Goal: Task Accomplishment & Management: Use online tool/utility

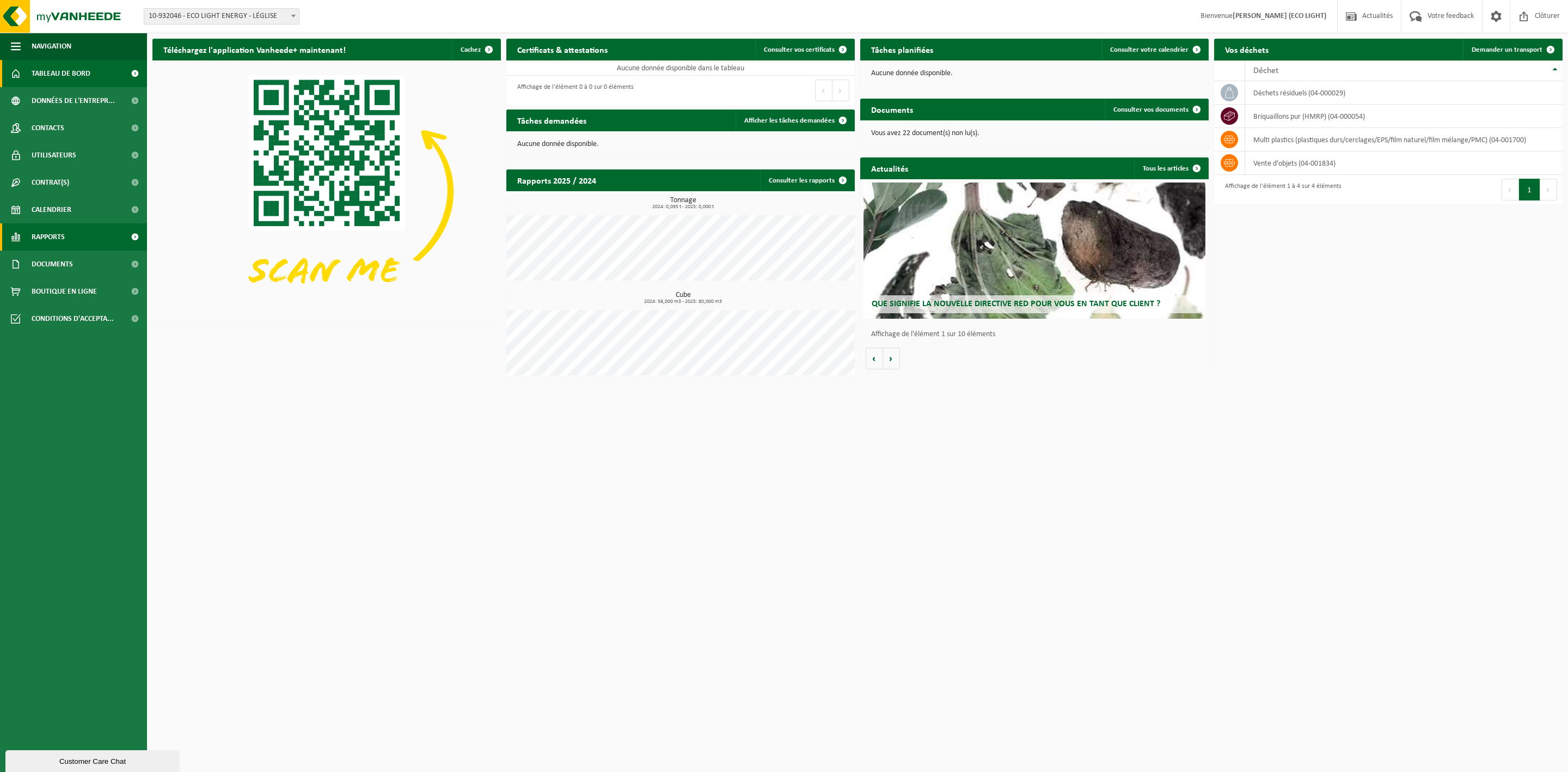
click at [67, 232] on link "Rapports" at bounding box center [74, 237] width 147 height 27
click at [79, 103] on span "Données de l'entrepr..." at bounding box center [73, 101] width 83 height 27
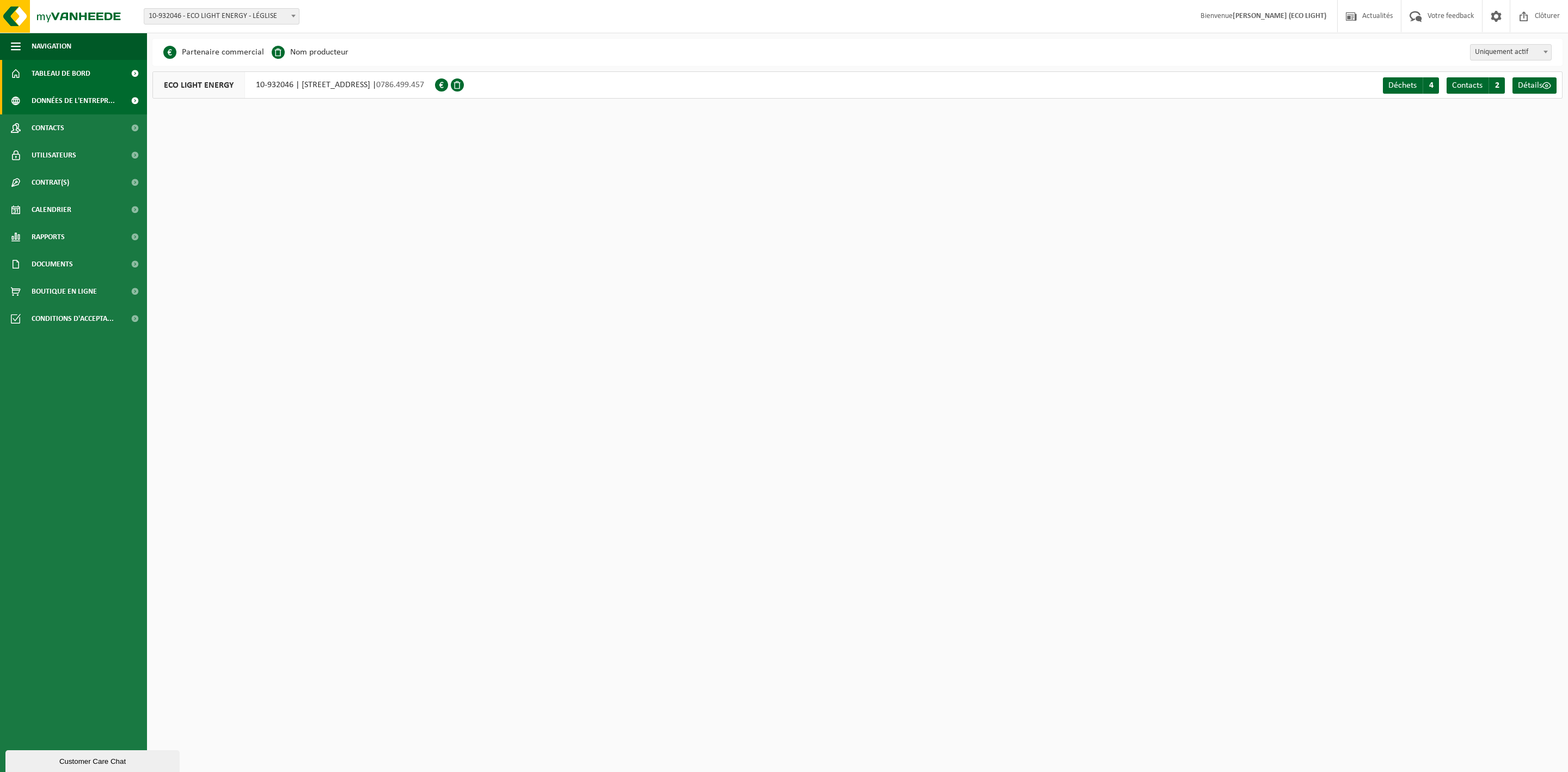
click at [76, 74] on span "Tableau de bord" at bounding box center [61, 74] width 59 height 27
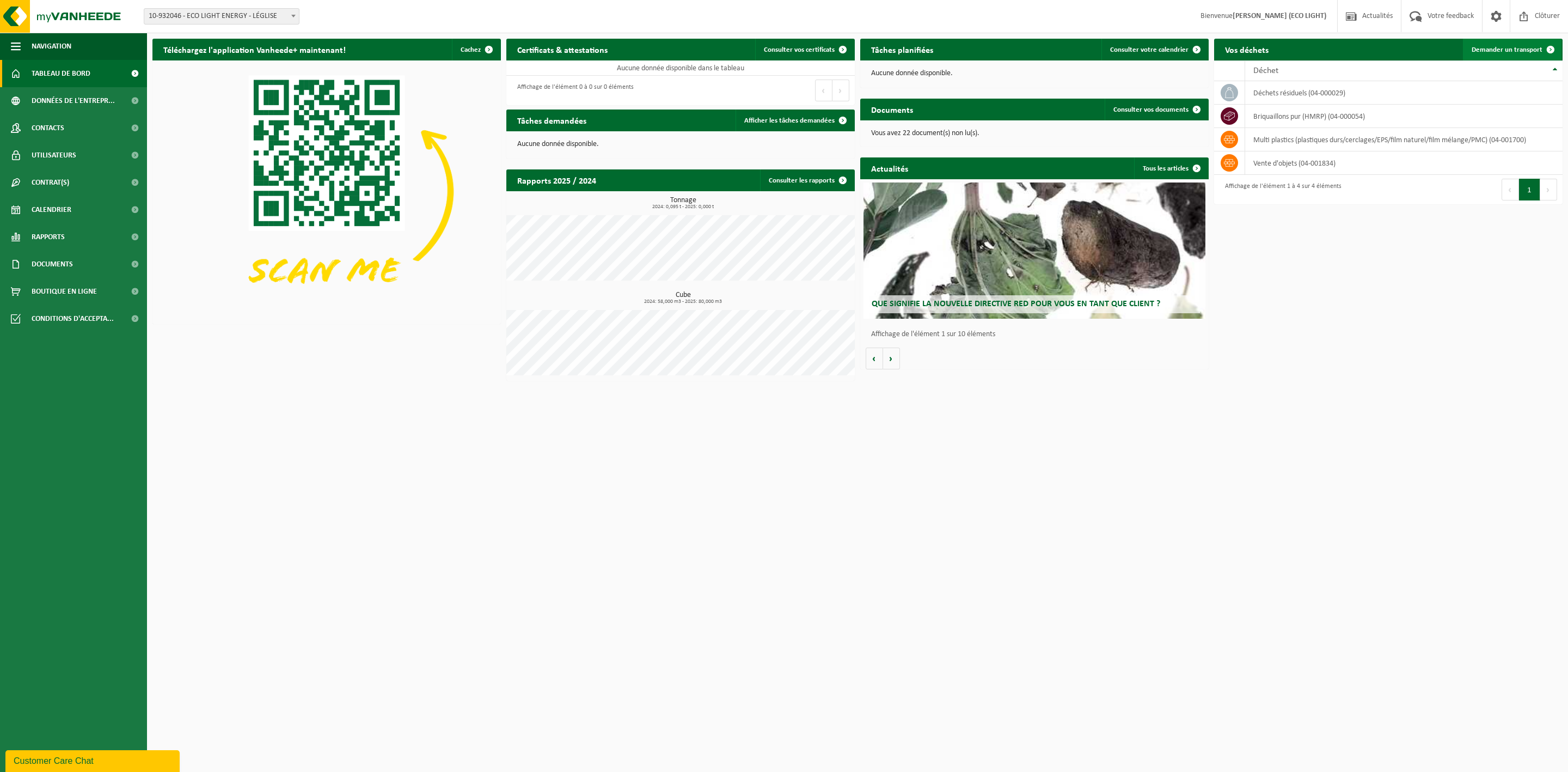
click at [1499, 49] on span "Demander un transport" at bounding box center [1507, 50] width 71 height 7
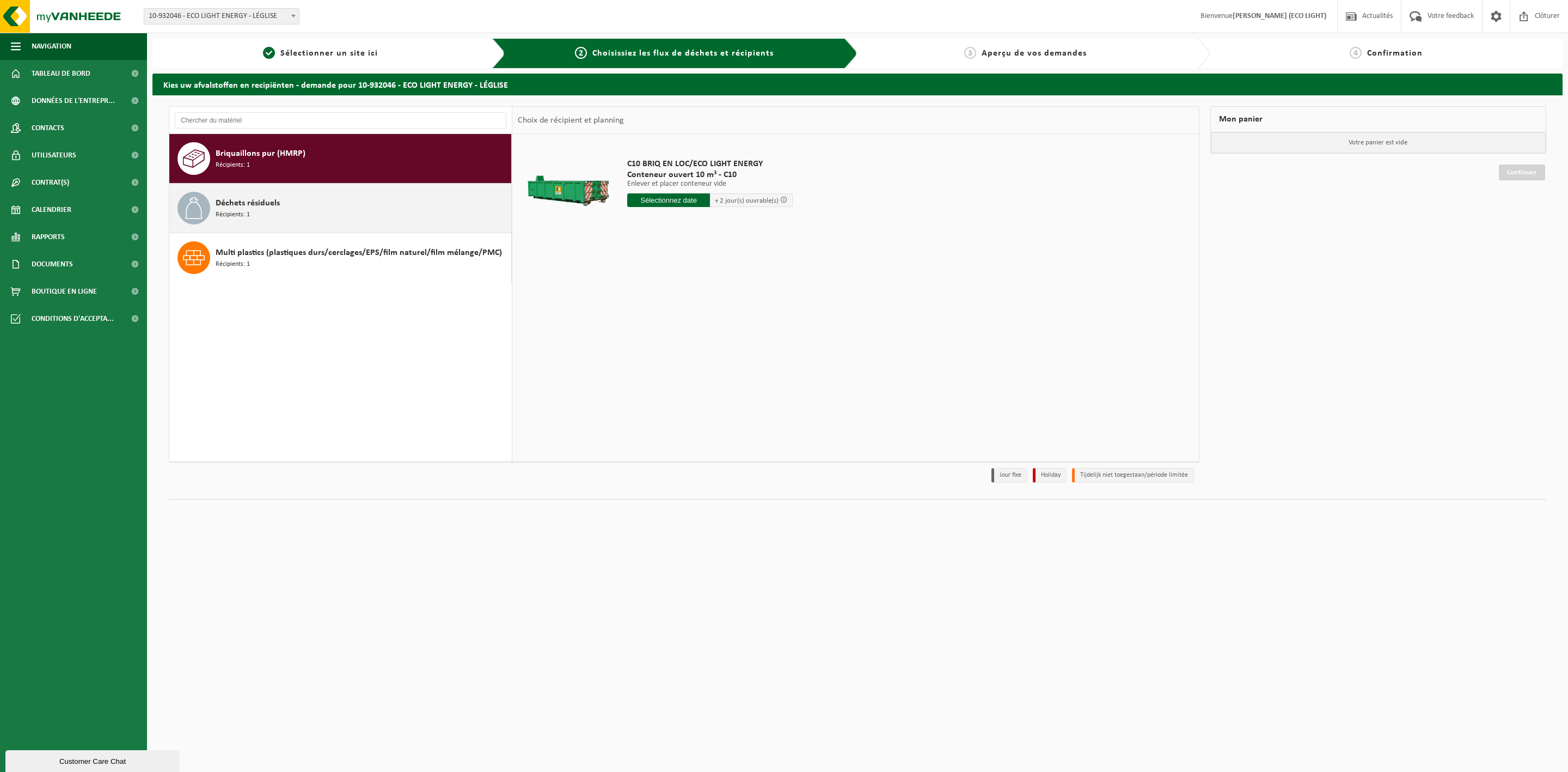
click at [314, 199] on div "Déchets résiduels Récipients: 1" at bounding box center [362, 208] width 293 height 32
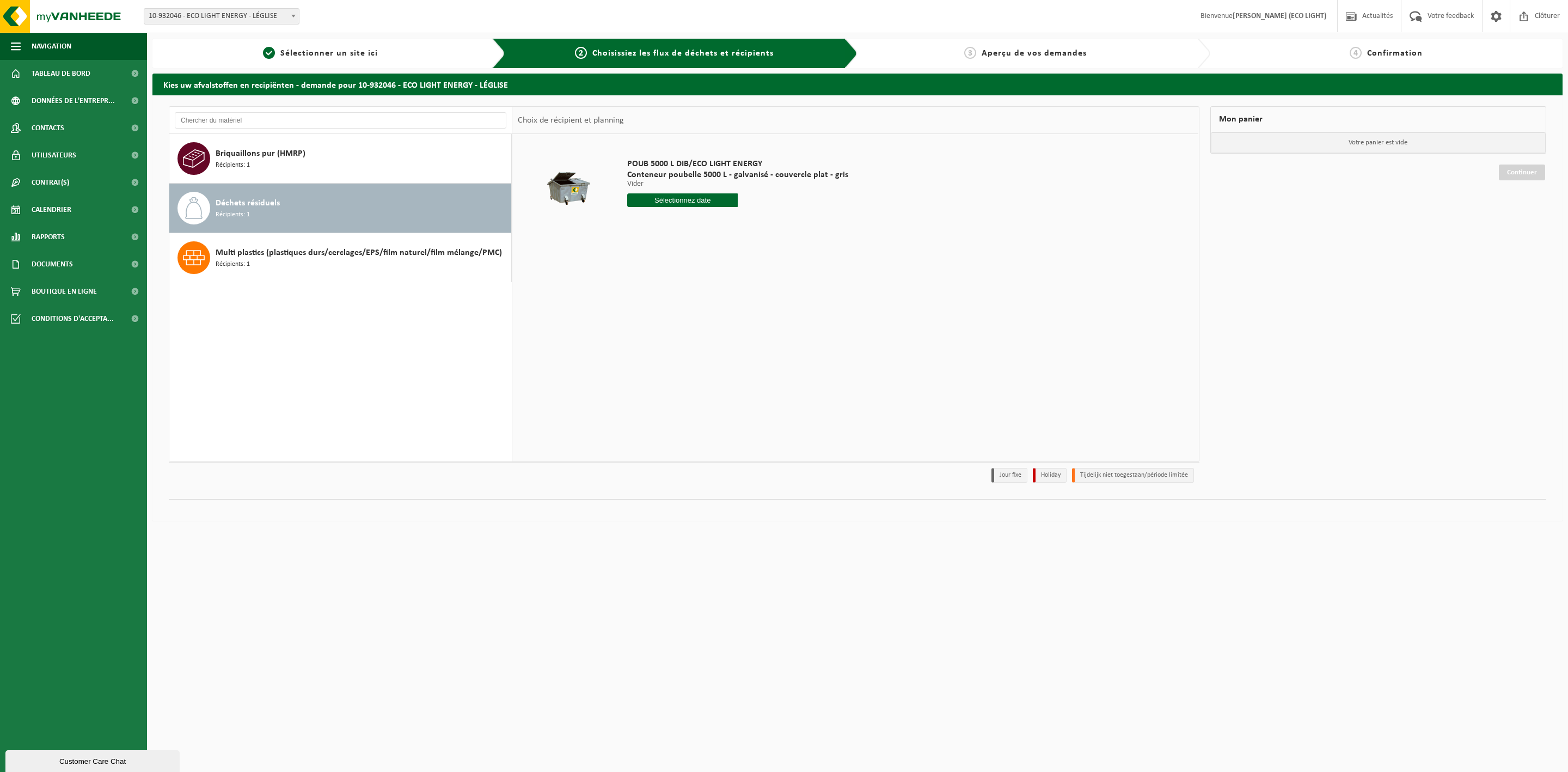
click at [668, 198] on input "text" at bounding box center [682, 200] width 110 height 14
click at [638, 296] on div "15" at bounding box center [637, 297] width 19 height 17
type input "à partir de 2025-09-15"
click at [706, 201] on input "à partir de 2025-09-15" at bounding box center [682, 200] width 110 height 14
click at [639, 299] on div "15" at bounding box center [637, 297] width 19 height 17
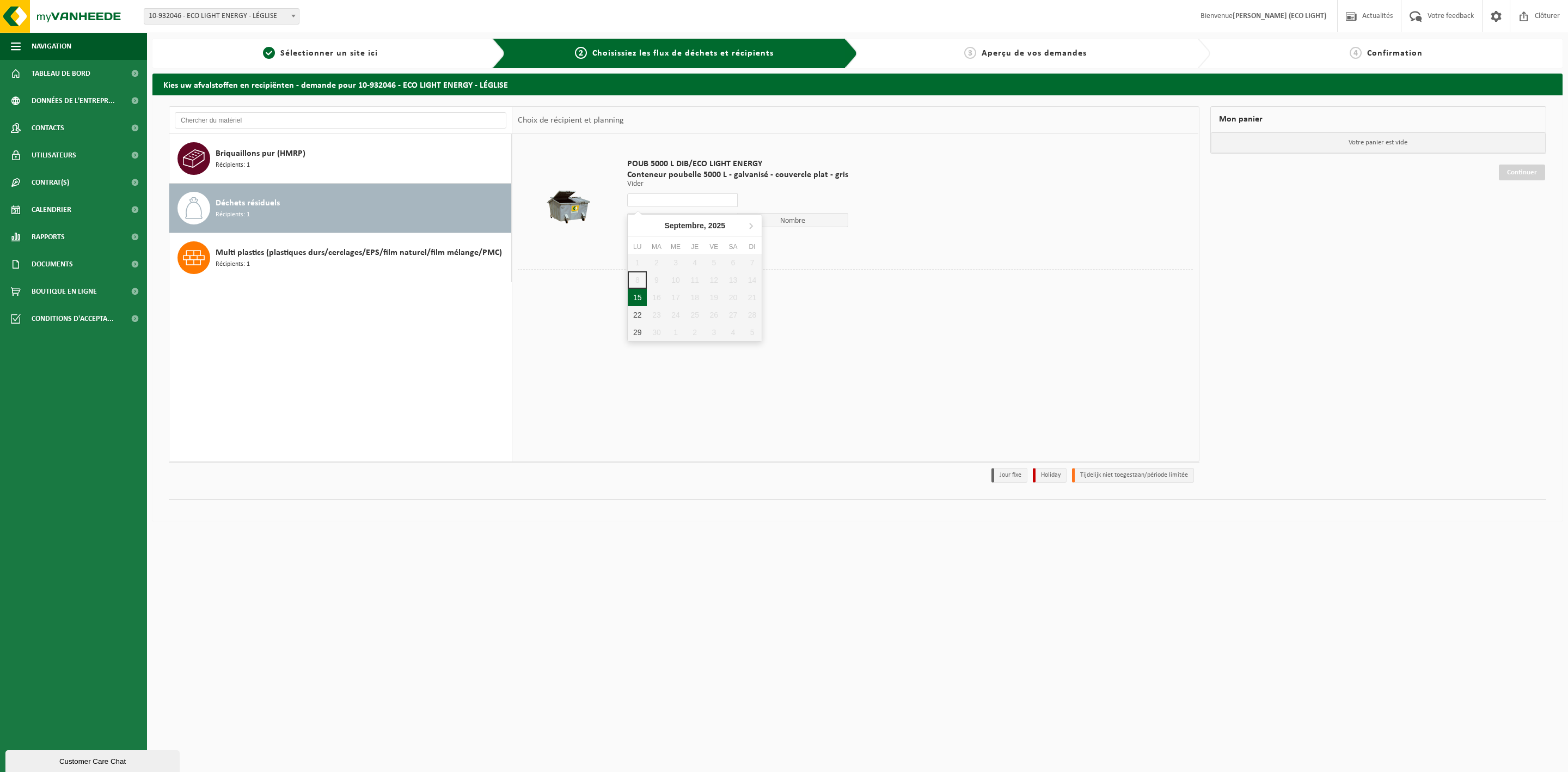
click at [637, 301] on div "15" at bounding box center [637, 297] width 19 height 17
type input "à partir de 2025-09-15"
click at [664, 243] on button "Dans le panier" at bounding box center [657, 241] width 58 height 17
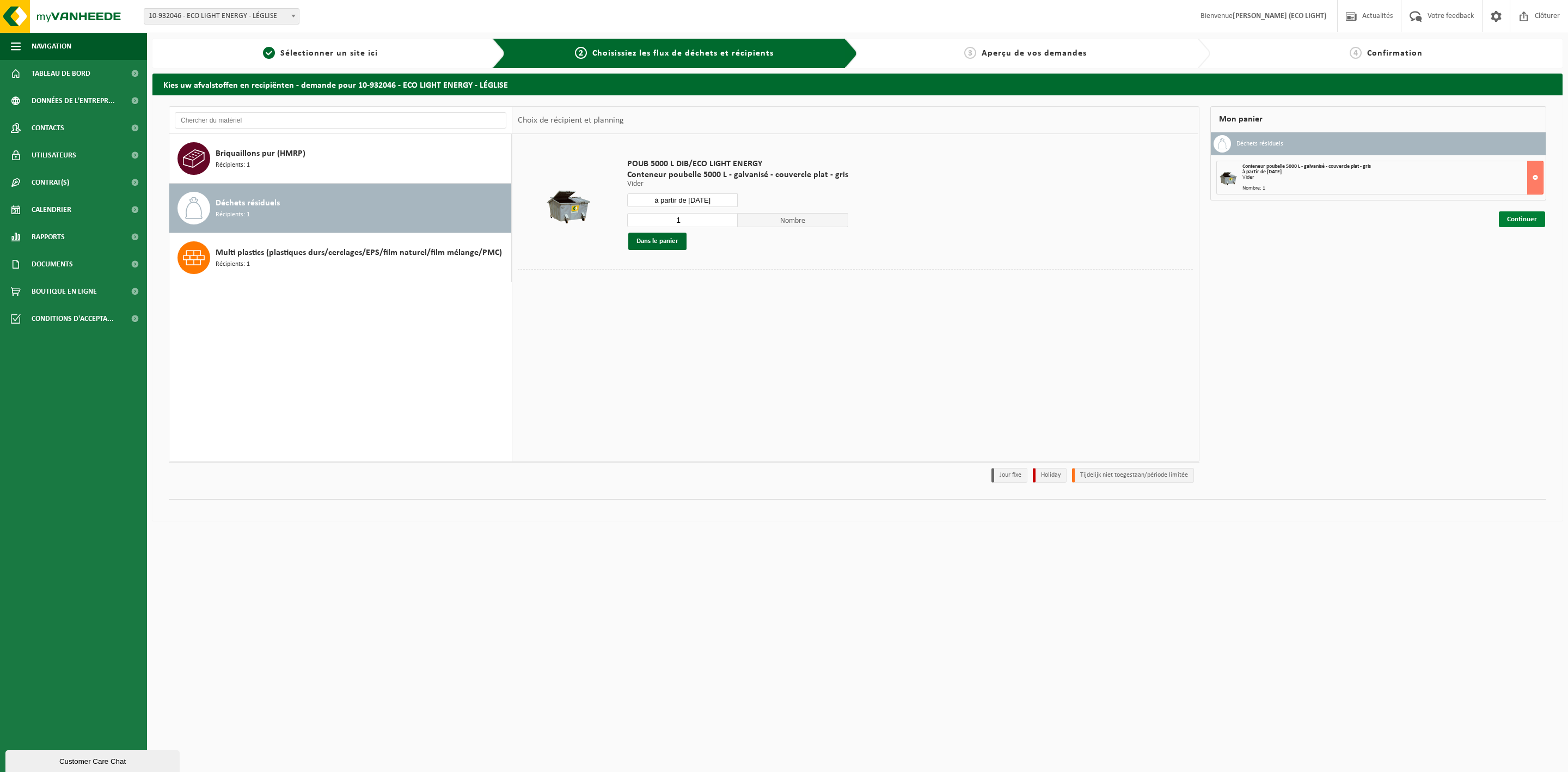
click at [1523, 222] on link "Continuer" at bounding box center [1522, 219] width 46 height 16
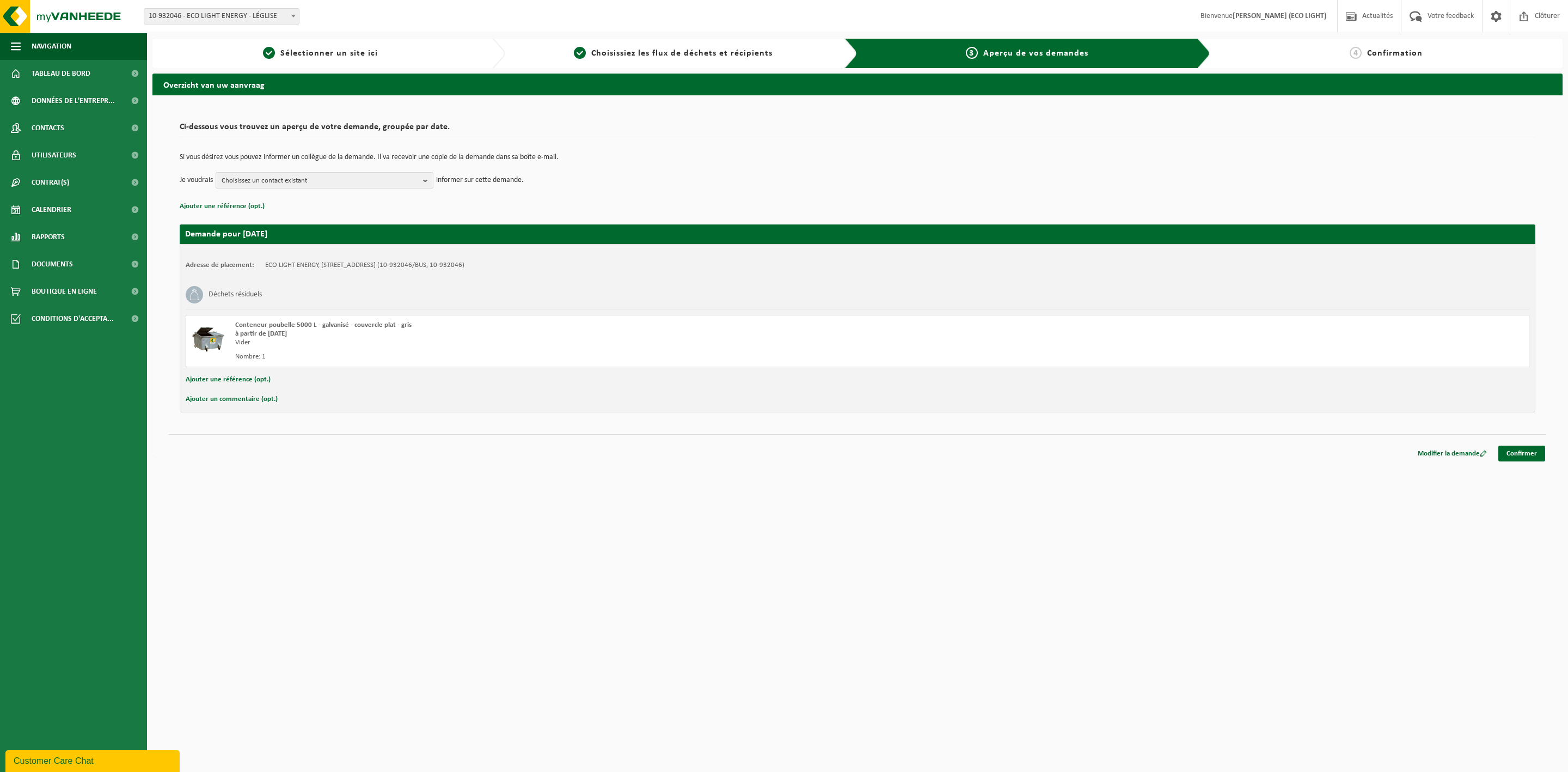
click at [387, 177] on span "Choisissez un contact existant" at bounding box center [320, 180] width 197 height 17
click at [368, 243] on label "FACTURATION ECO LIGHT ENERGY ( [EMAIL_ADDRESS][DOMAIN_NAME] )" at bounding box center [324, 240] width 207 height 17
click at [219, 227] on input "FACTURATION ECO LIGHT ENERGY ( [EMAIL_ADDRESS][DOMAIN_NAME] )" at bounding box center [219, 227] width 1 height 1
checkbox input "true"
click at [410, 412] on div "Adresse de placement: ECO LIGHT ENERGY, [STREET_ADDRESS] (10-932046/BUS, 10-932…" at bounding box center [857, 328] width 1355 height 168
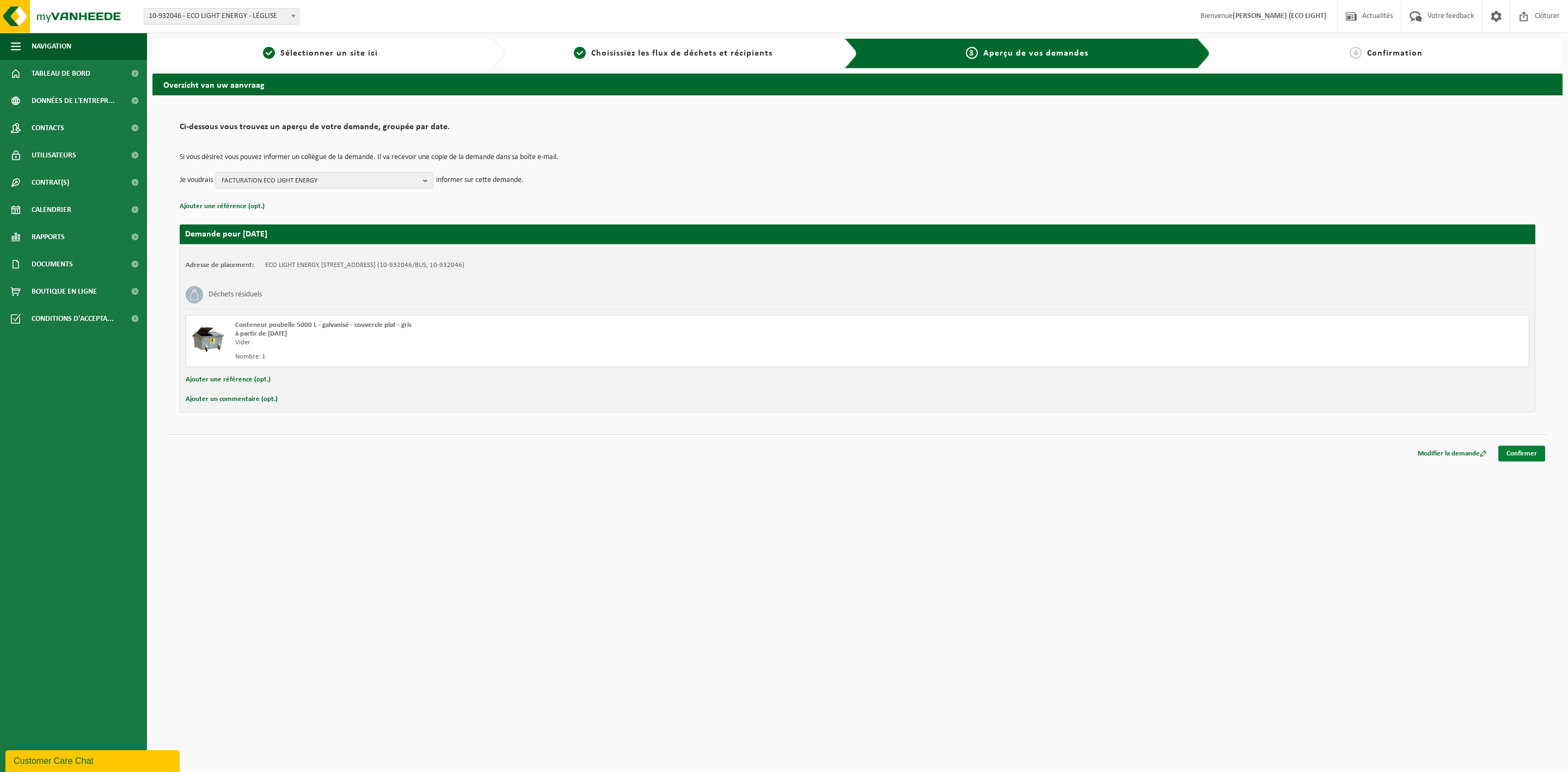
click at [1506, 452] on link "Confirmer" at bounding box center [1521, 453] width 47 height 16
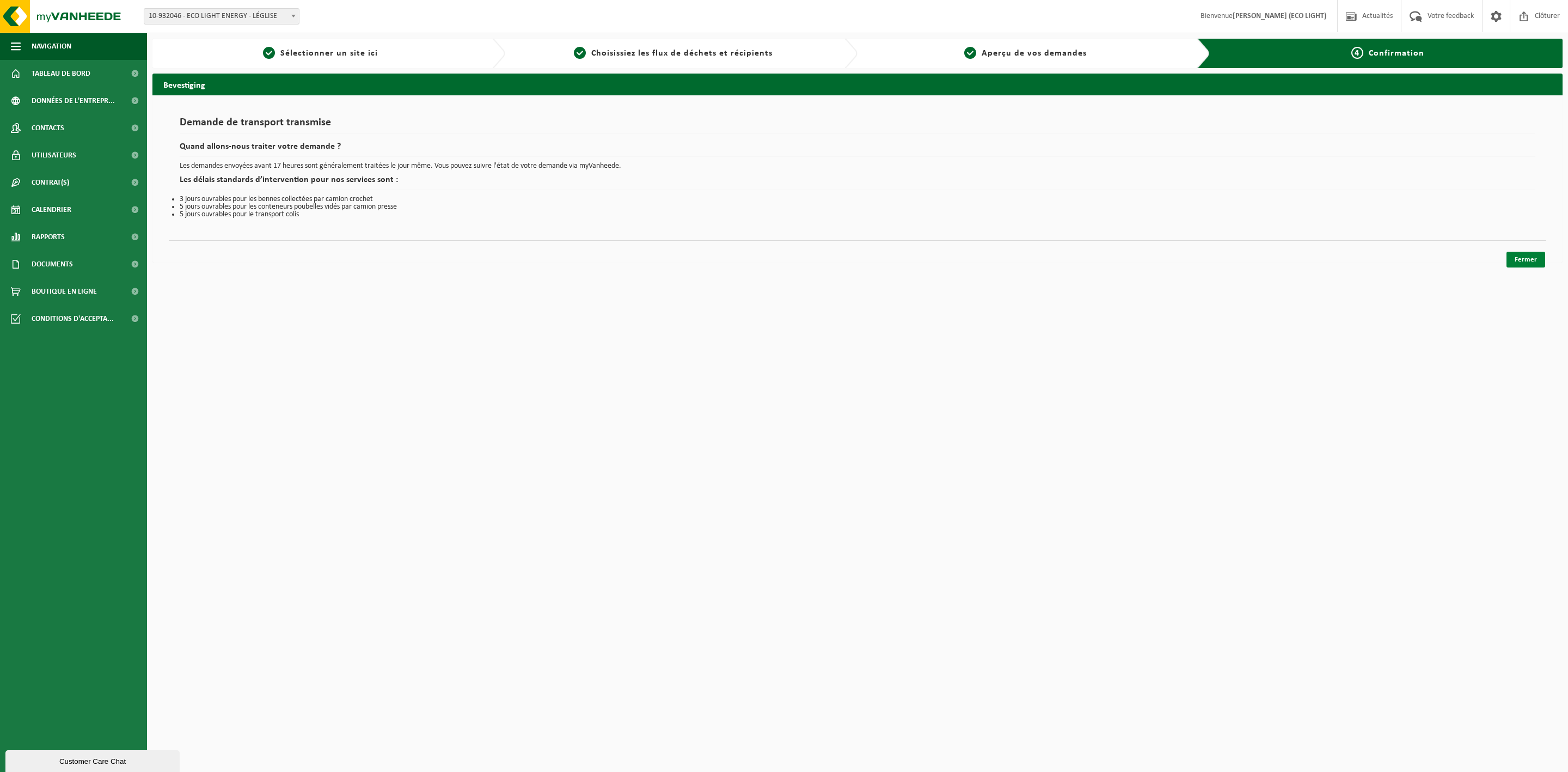
click at [1533, 261] on link "Fermer" at bounding box center [1525, 260] width 39 height 16
